Goal: Information Seeking & Learning: Learn about a topic

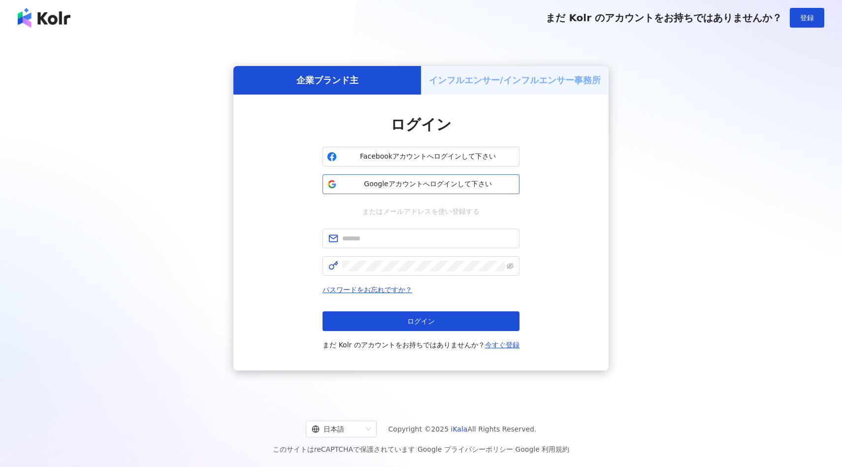
click at [399, 180] on span "Googleアカウントへログインして下さい" at bounding box center [428, 184] width 174 height 10
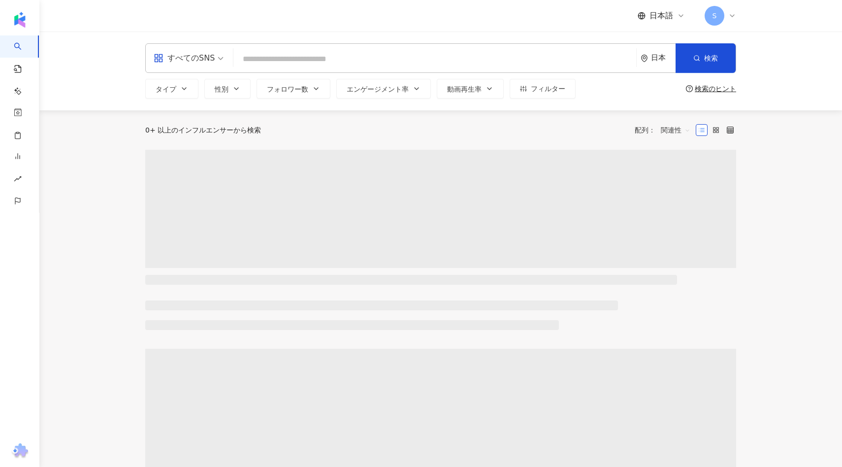
click at [203, 67] on span at bounding box center [189, 58] width 70 height 29
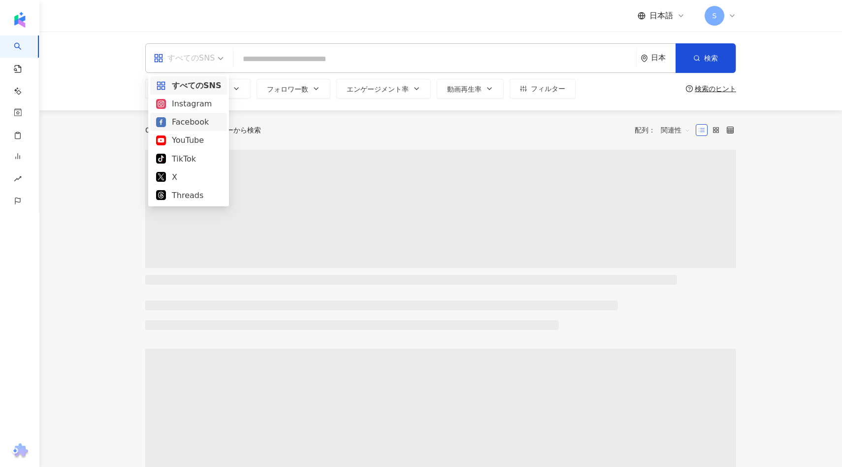
click at [197, 105] on div "Instagram" at bounding box center [188, 103] width 65 height 12
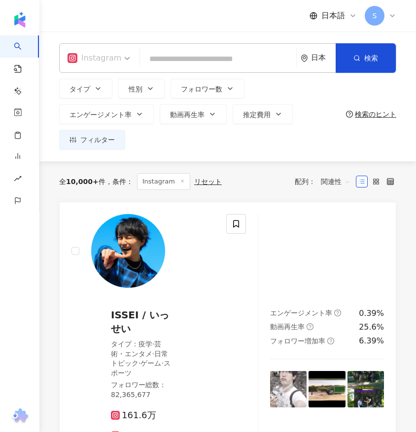
click at [102, 60] on div "Instagram" at bounding box center [94, 58] width 54 height 16
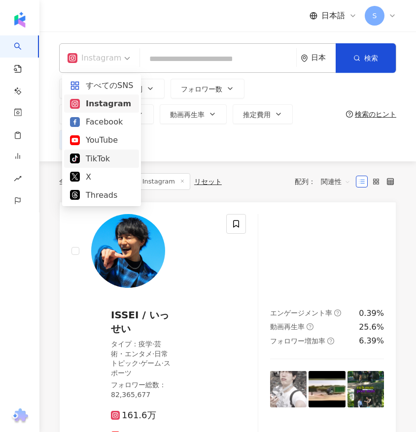
click at [103, 161] on div "TikTok" at bounding box center [101, 159] width 63 height 12
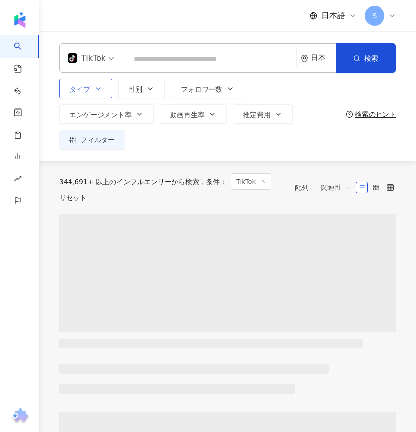
click at [99, 96] on button "タイプ" at bounding box center [85, 89] width 53 height 20
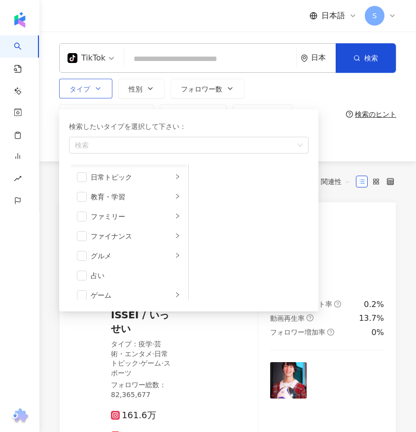
scroll to position [84, 0]
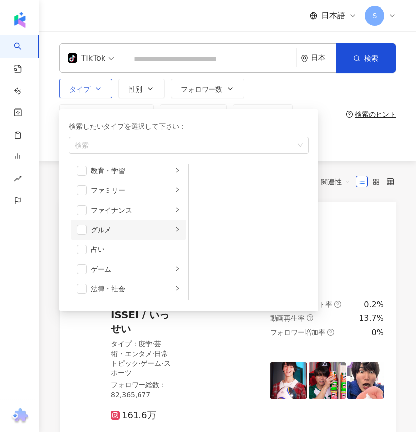
click at [91, 230] on div "グルメ" at bounding box center [132, 230] width 82 height 11
click at [81, 231] on span "button" at bounding box center [82, 230] width 10 height 10
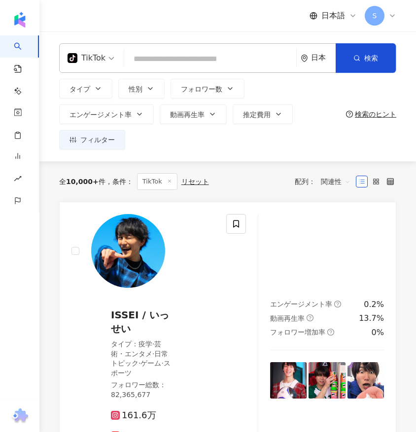
click at [324, 67] on div "日本" at bounding box center [317, 58] width 35 height 29
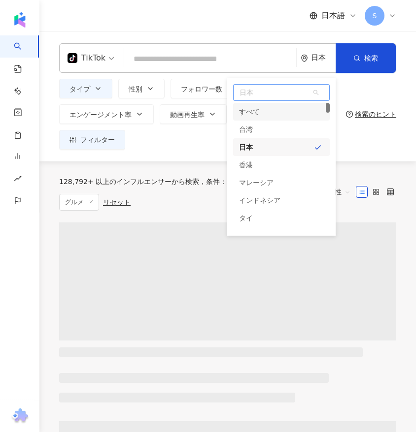
click at [271, 99] on span "日本" at bounding box center [281, 93] width 96 height 16
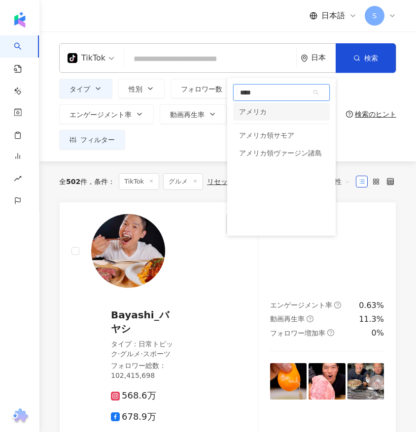
type input "****"
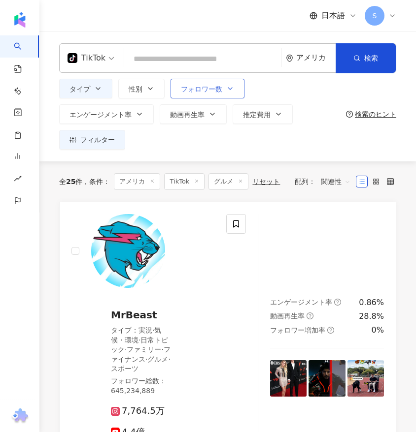
click at [207, 87] on span "フォロワー数" at bounding box center [201, 89] width 41 height 8
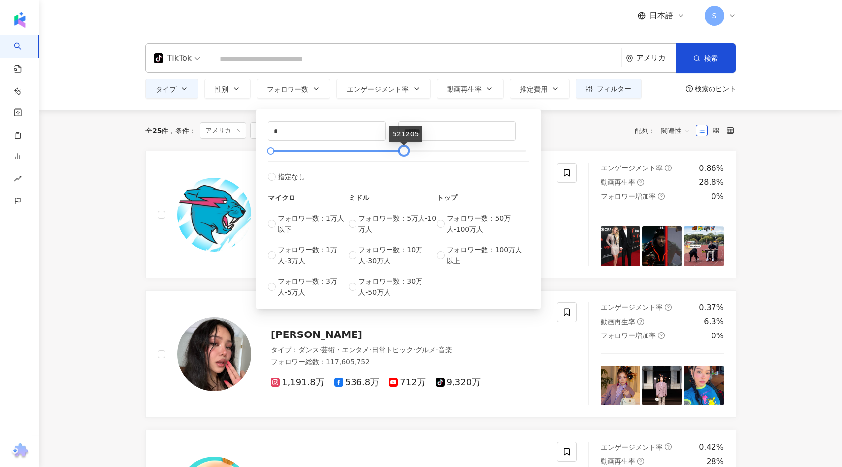
click at [404, 153] on div at bounding box center [399, 151] width 256 height 6
click at [427, 142] on div "* - ****** 指定なし マイクロ フォロワー数：1万人以下 フォロワー数：1万人-3万人 フォロワー数：3万人-5万人 ミドル フォロワー数：5万人-…" at bounding box center [398, 209] width 261 height 176
click at [437, 134] on input "******" at bounding box center [457, 131] width 117 height 19
type input "*"
type input "******"
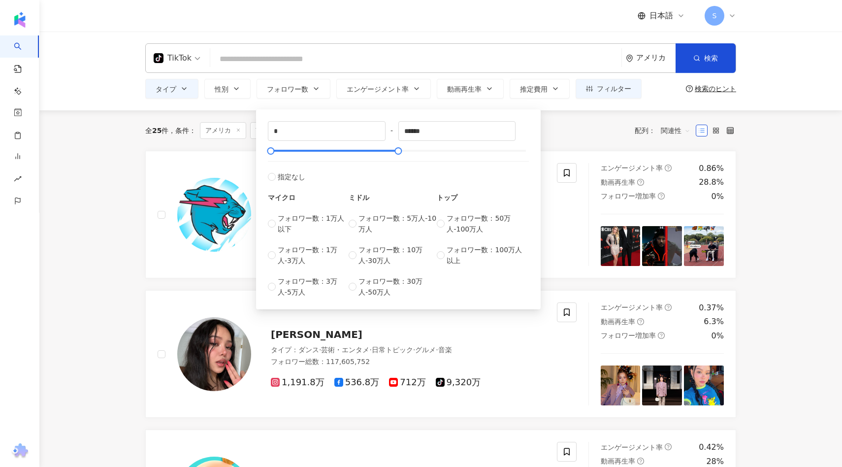
click at [564, 139] on div "全 25 件 条件 ： アメリカ TikTok グルメ リセット 配列： 関連性" at bounding box center [440, 130] width 591 height 40
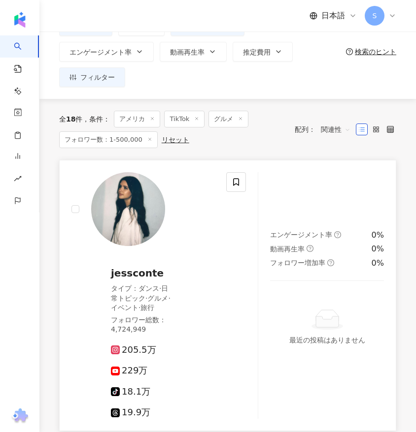
scroll to position [64, 0]
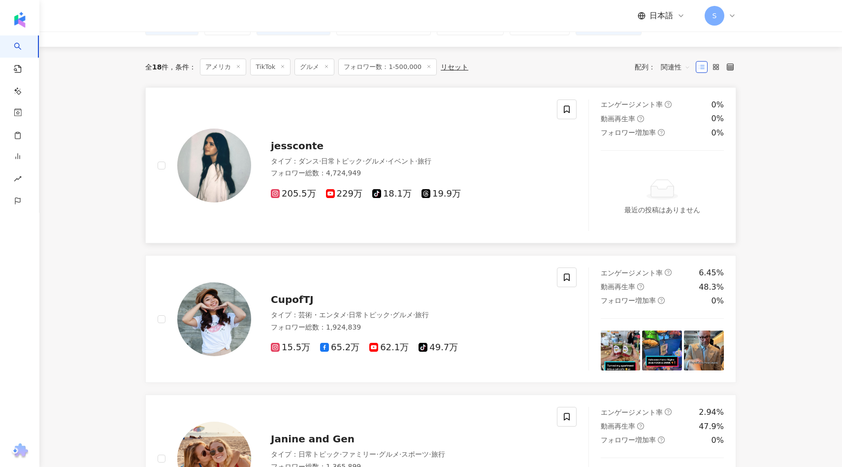
click at [320, 148] on div "jessconte" at bounding box center [408, 146] width 274 height 14
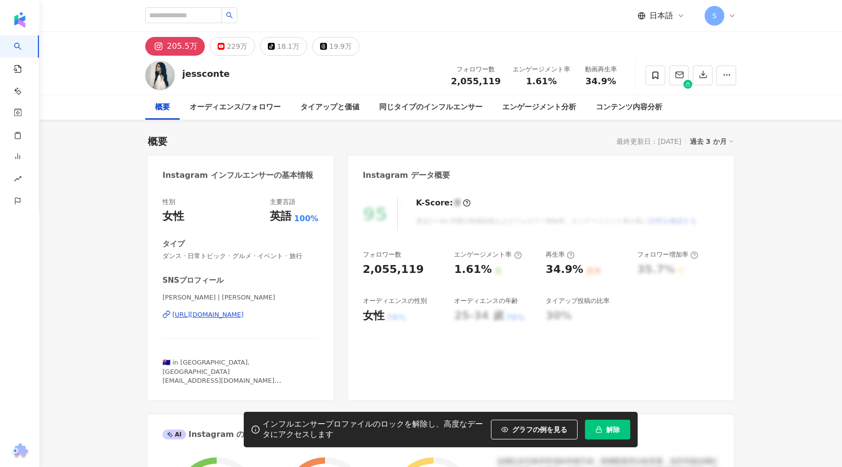
click at [622, 422] on button "解除" at bounding box center [607, 430] width 45 height 20
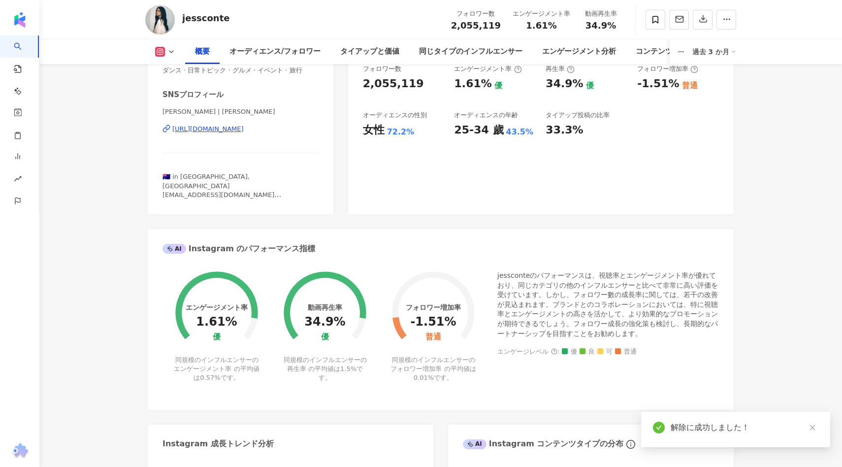
scroll to position [581, 0]
